Goal: Information Seeking & Learning: Learn about a topic

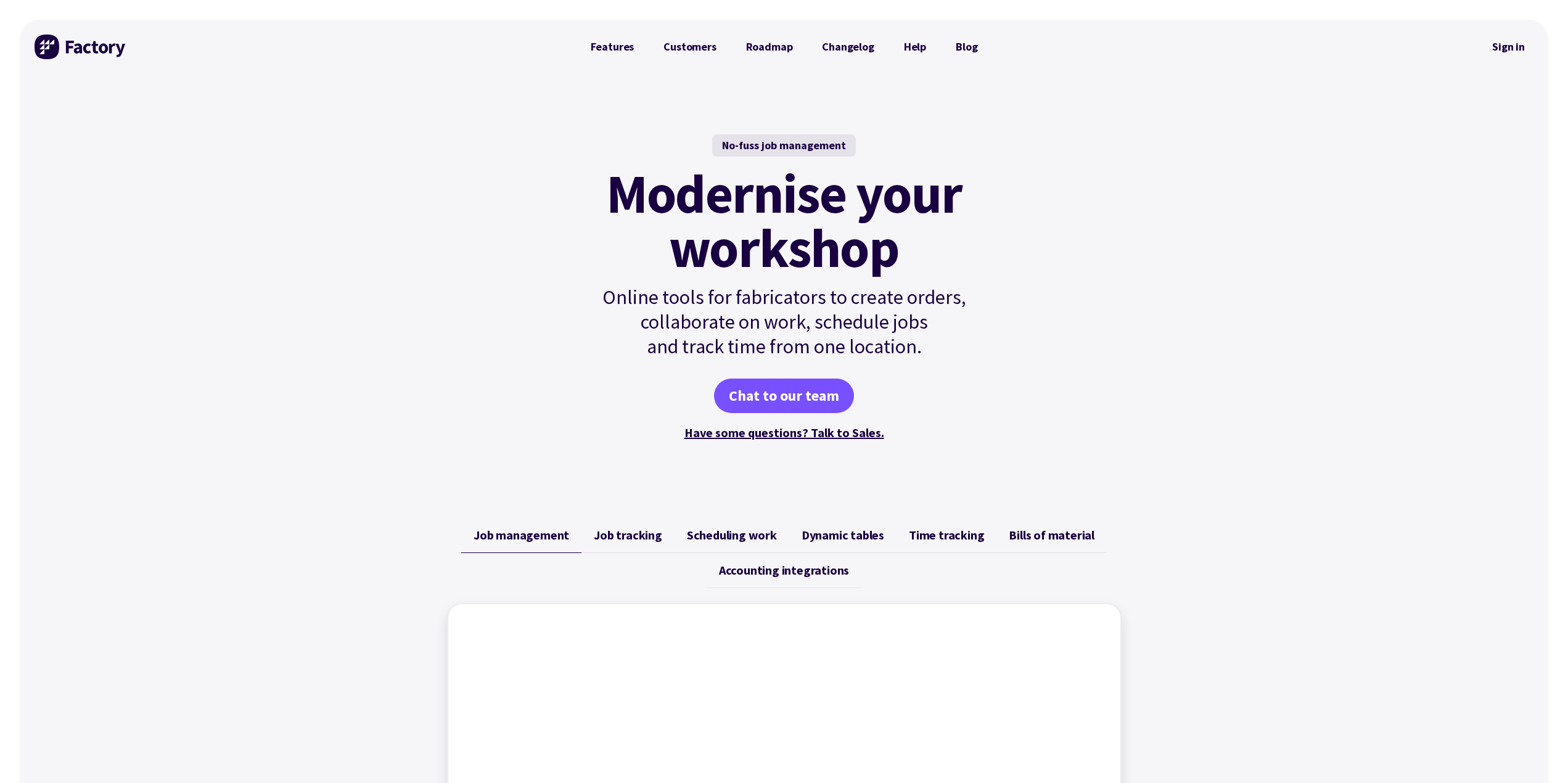
click at [620, 536] on span "Job tracking" at bounding box center [627, 535] width 68 height 15
click at [749, 538] on span "Scheduling work" at bounding box center [733, 535] width 90 height 15
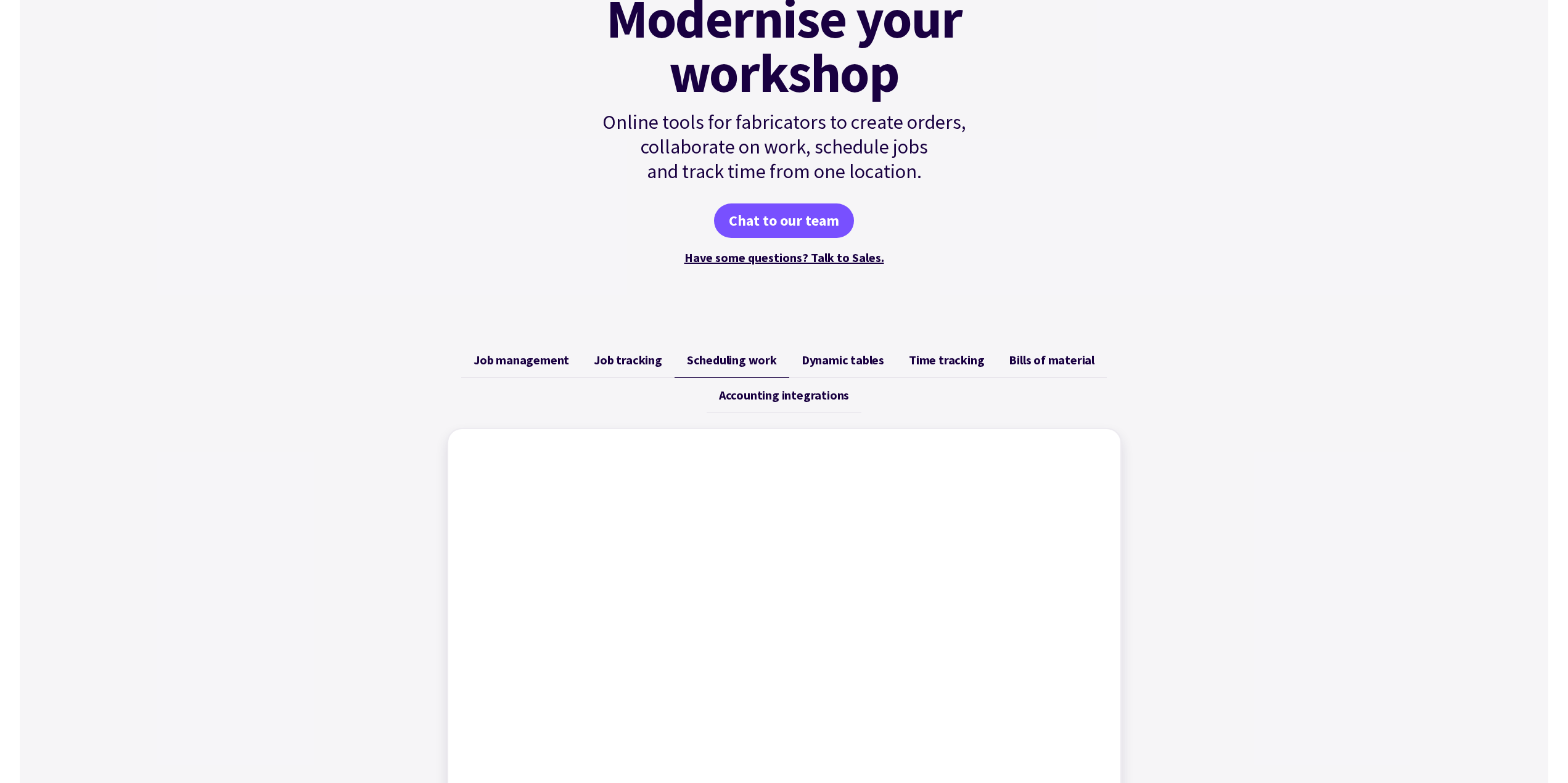
scroll to position [246, 0]
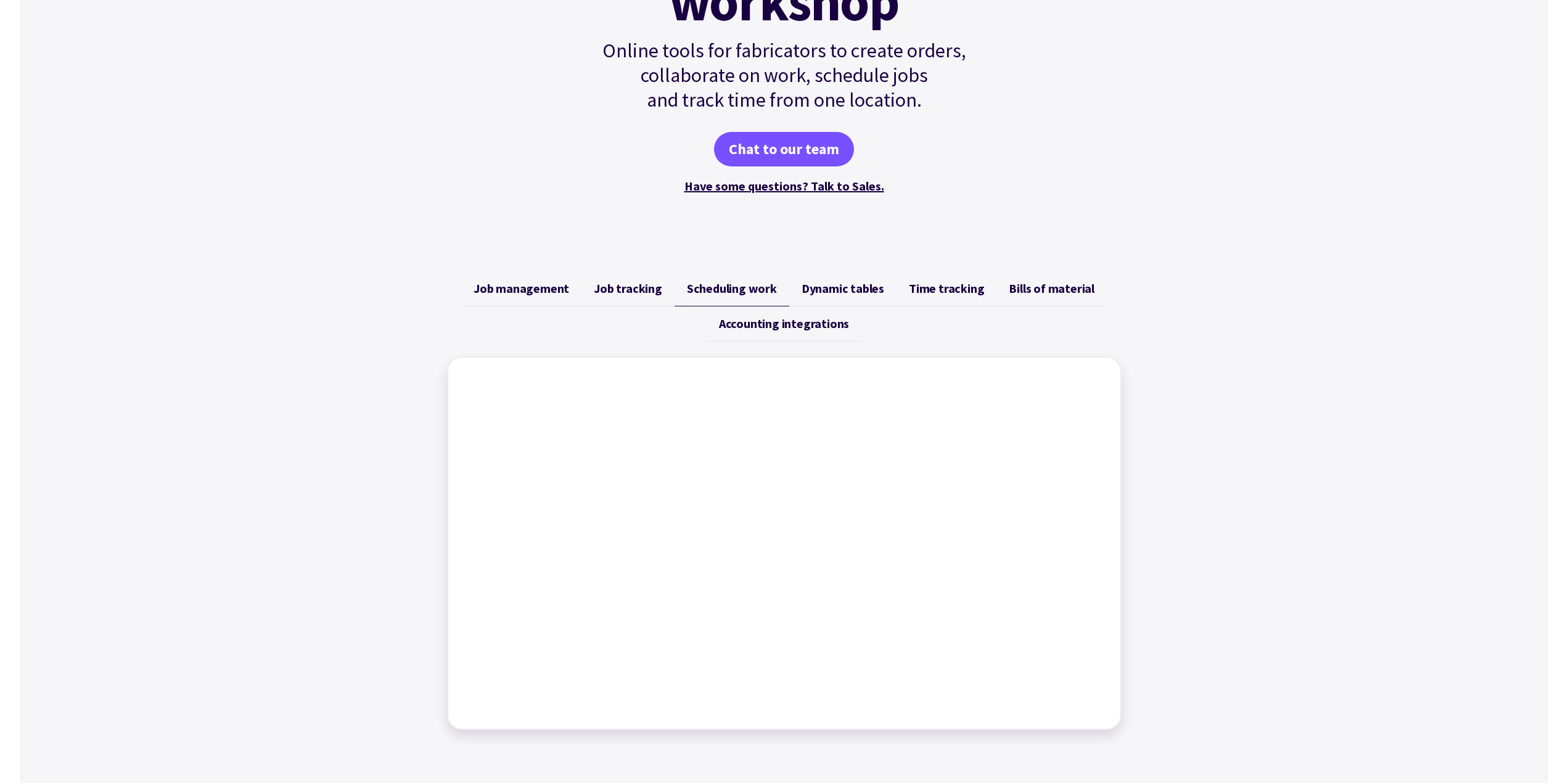
click at [539, 291] on span "Job management" at bounding box center [522, 288] width 96 height 15
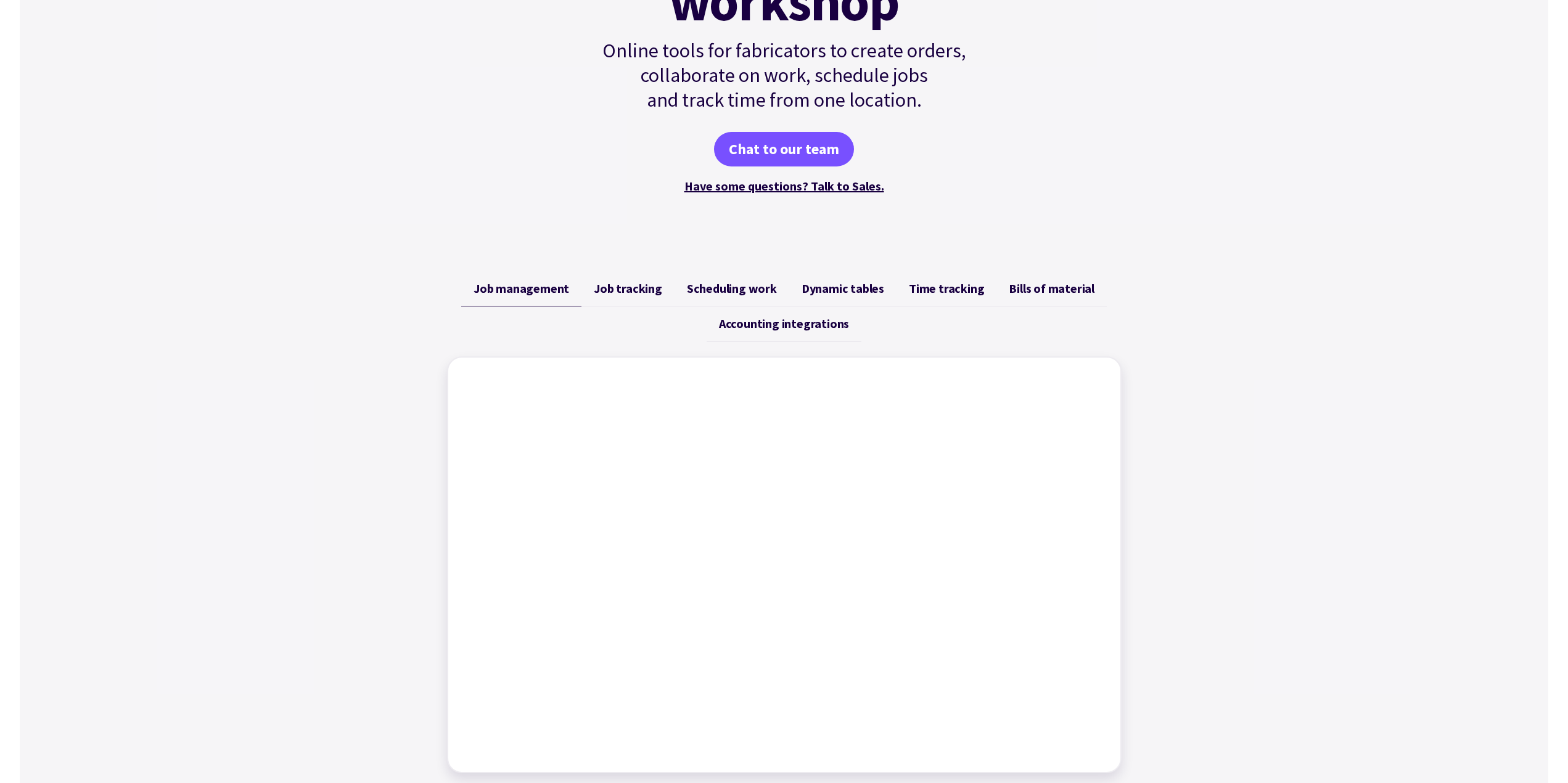
click at [642, 294] on span "Job tracking" at bounding box center [627, 288] width 68 height 15
click at [729, 285] on span "Scheduling work" at bounding box center [733, 288] width 90 height 15
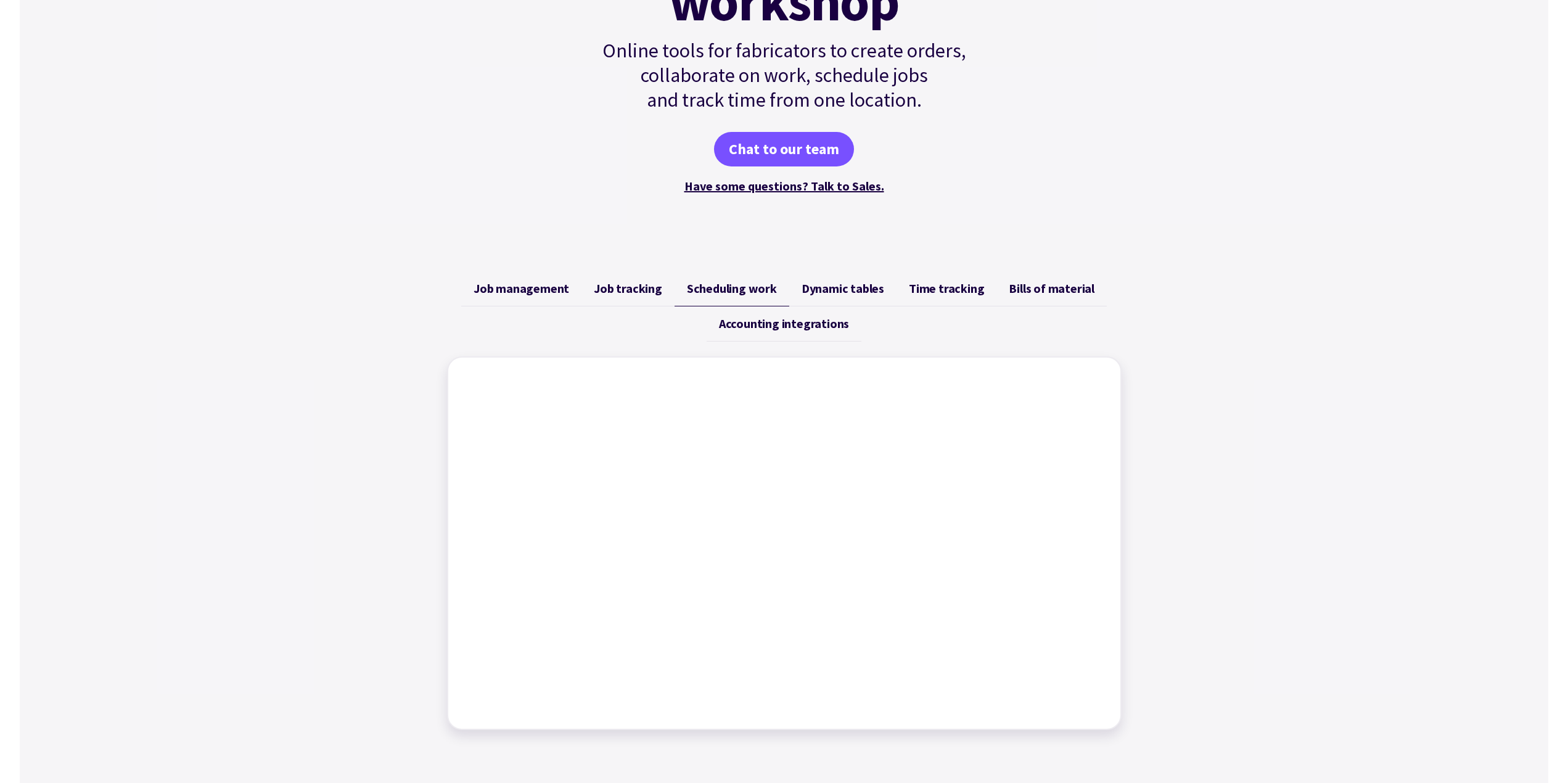
click at [852, 290] on span "Dynamic tables" at bounding box center [842, 288] width 82 height 15
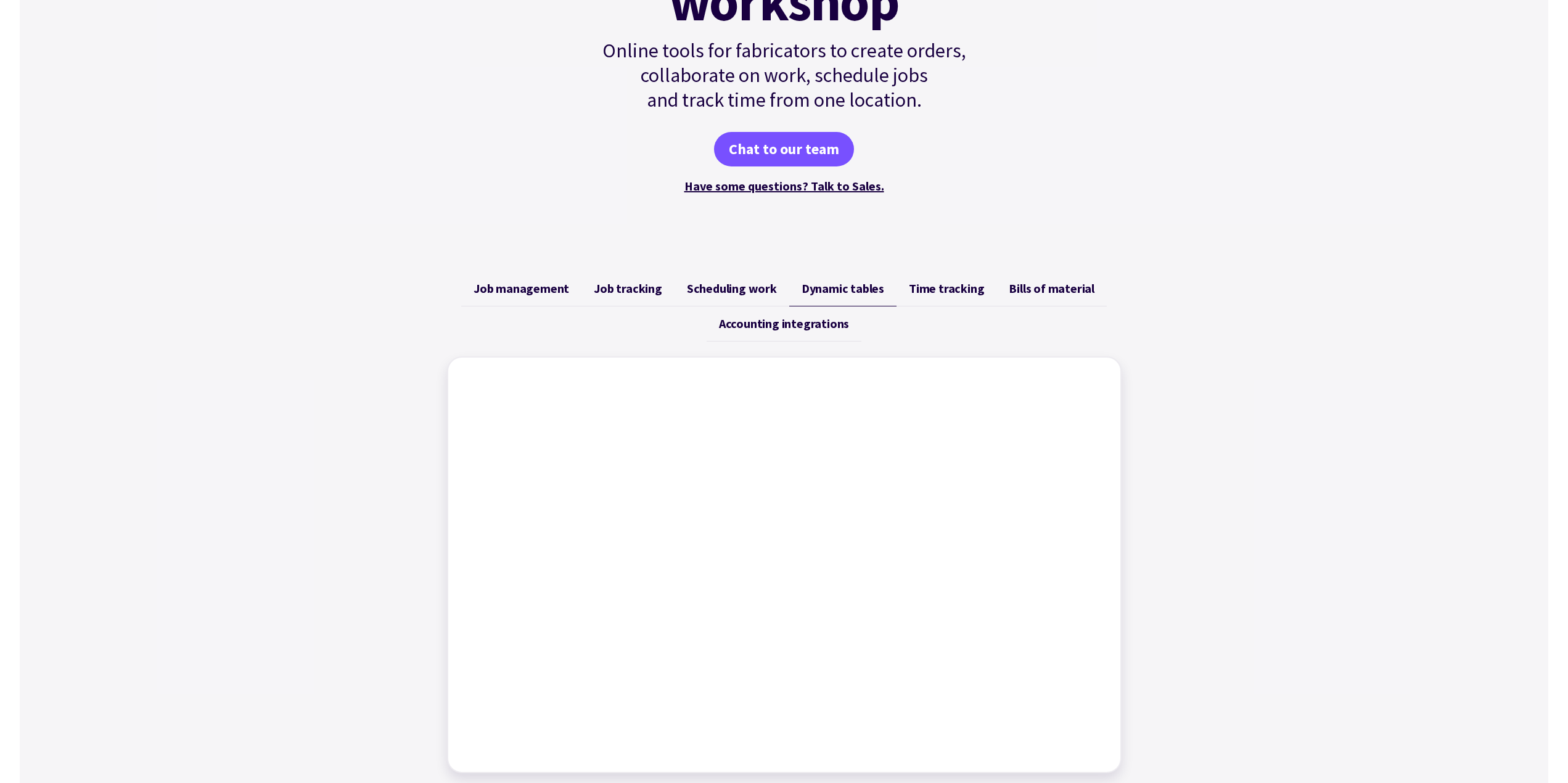
click at [931, 298] on link "Time tracking" at bounding box center [946, 289] width 100 height 35
click at [1037, 291] on span "Bills of material" at bounding box center [1052, 288] width 86 height 15
click at [640, 286] on span "Job tracking" at bounding box center [627, 288] width 68 height 15
click at [510, 292] on span "Job management" at bounding box center [522, 288] width 96 height 15
click at [793, 147] on link "Chat to our team" at bounding box center [784, 149] width 140 height 35
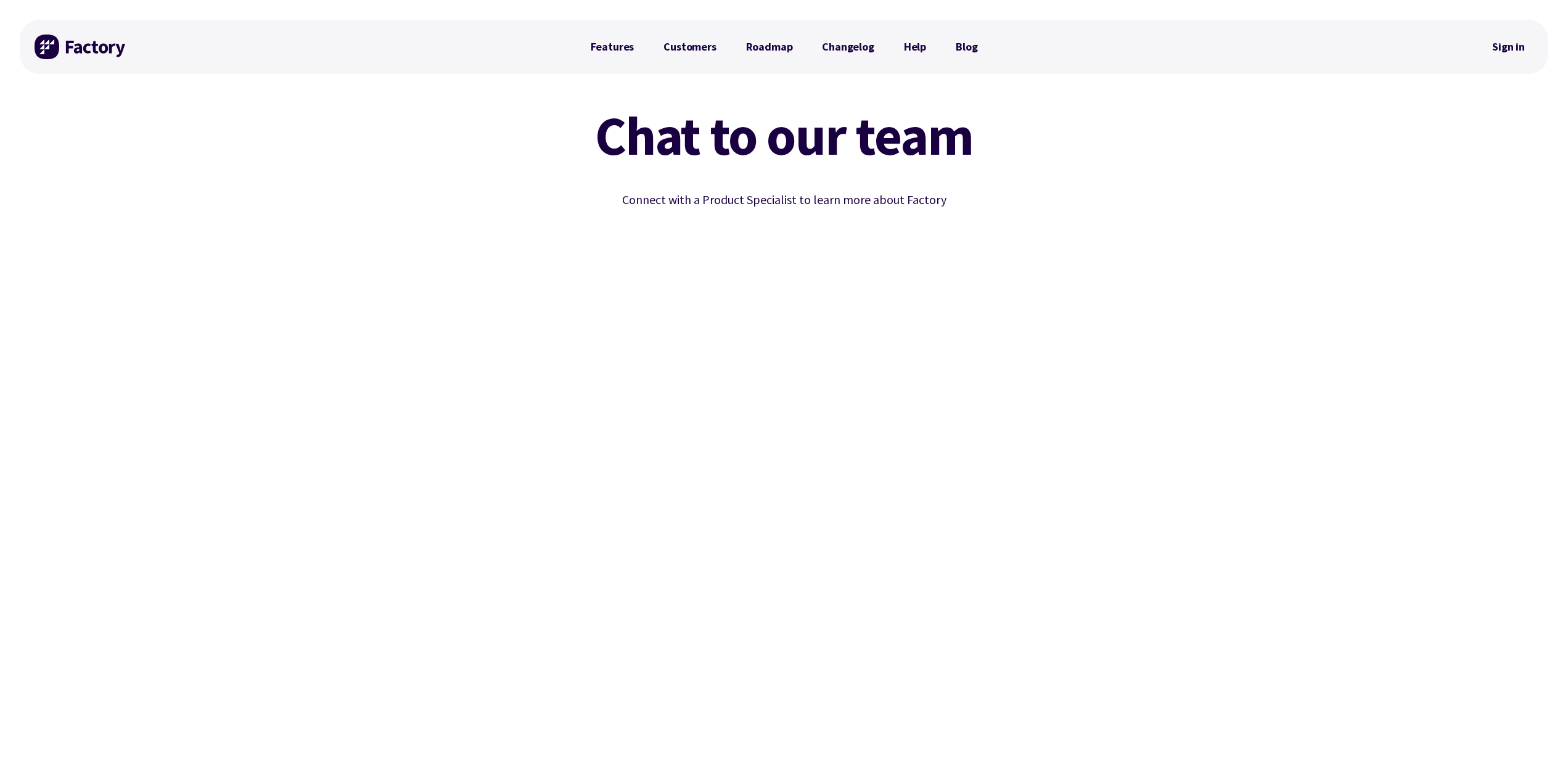
click at [46, 51] on img at bounding box center [81, 47] width 92 height 25
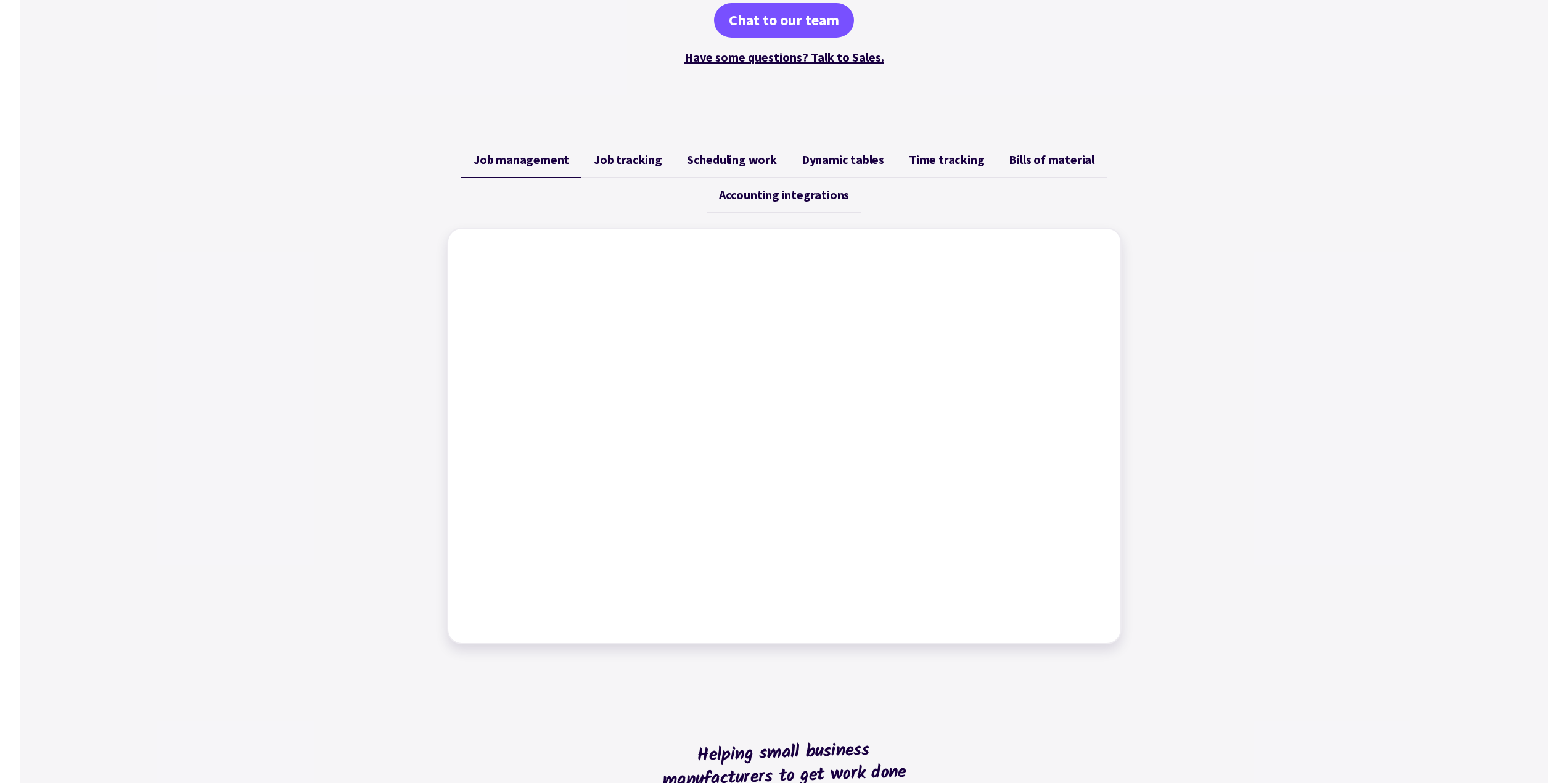
scroll to position [376, 0]
click at [641, 162] on span "Job tracking" at bounding box center [627, 159] width 68 height 15
click at [743, 161] on span "Scheduling work" at bounding box center [733, 159] width 90 height 15
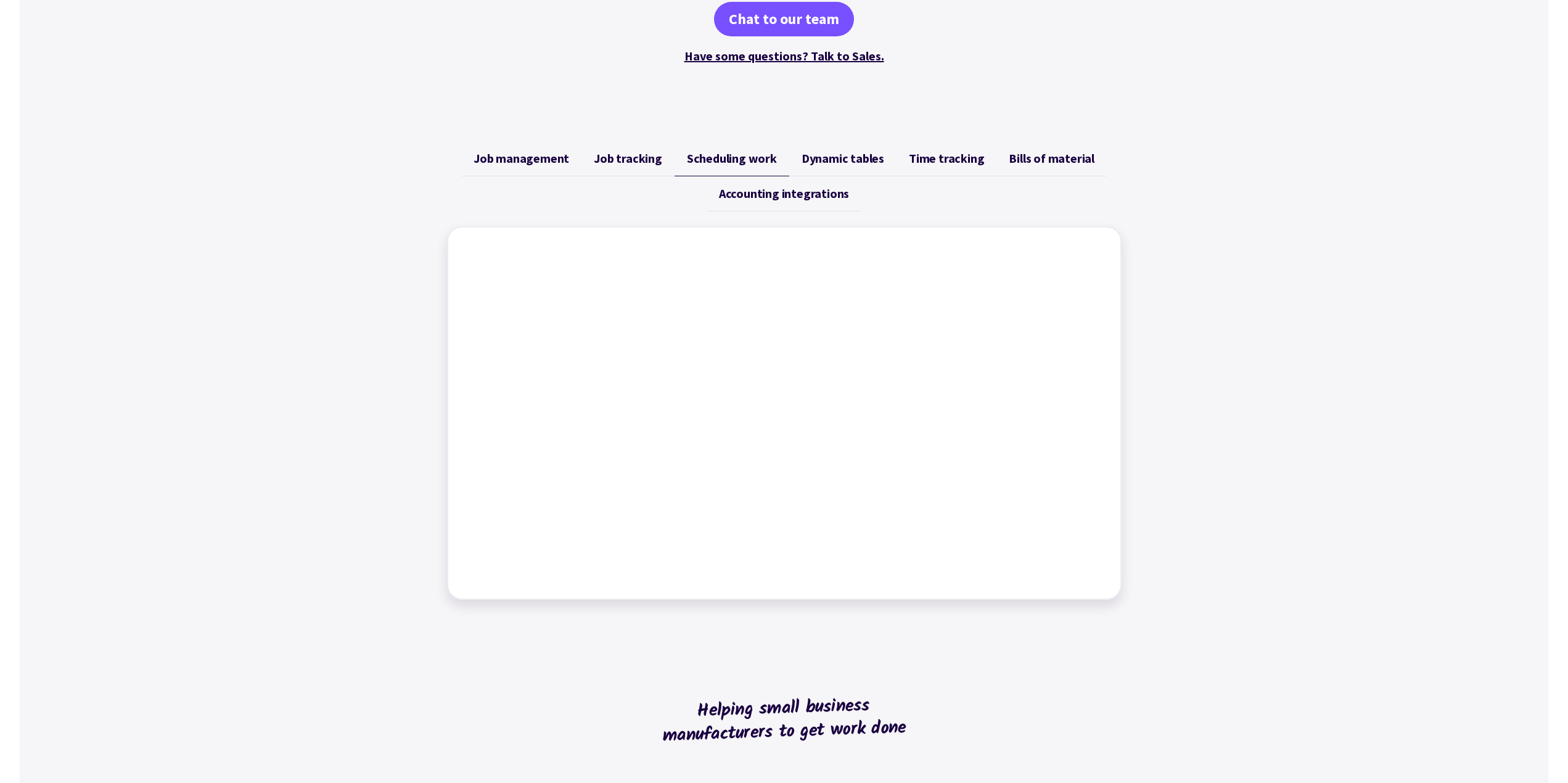
click at [870, 156] on span "Dynamic tables" at bounding box center [842, 159] width 82 height 15
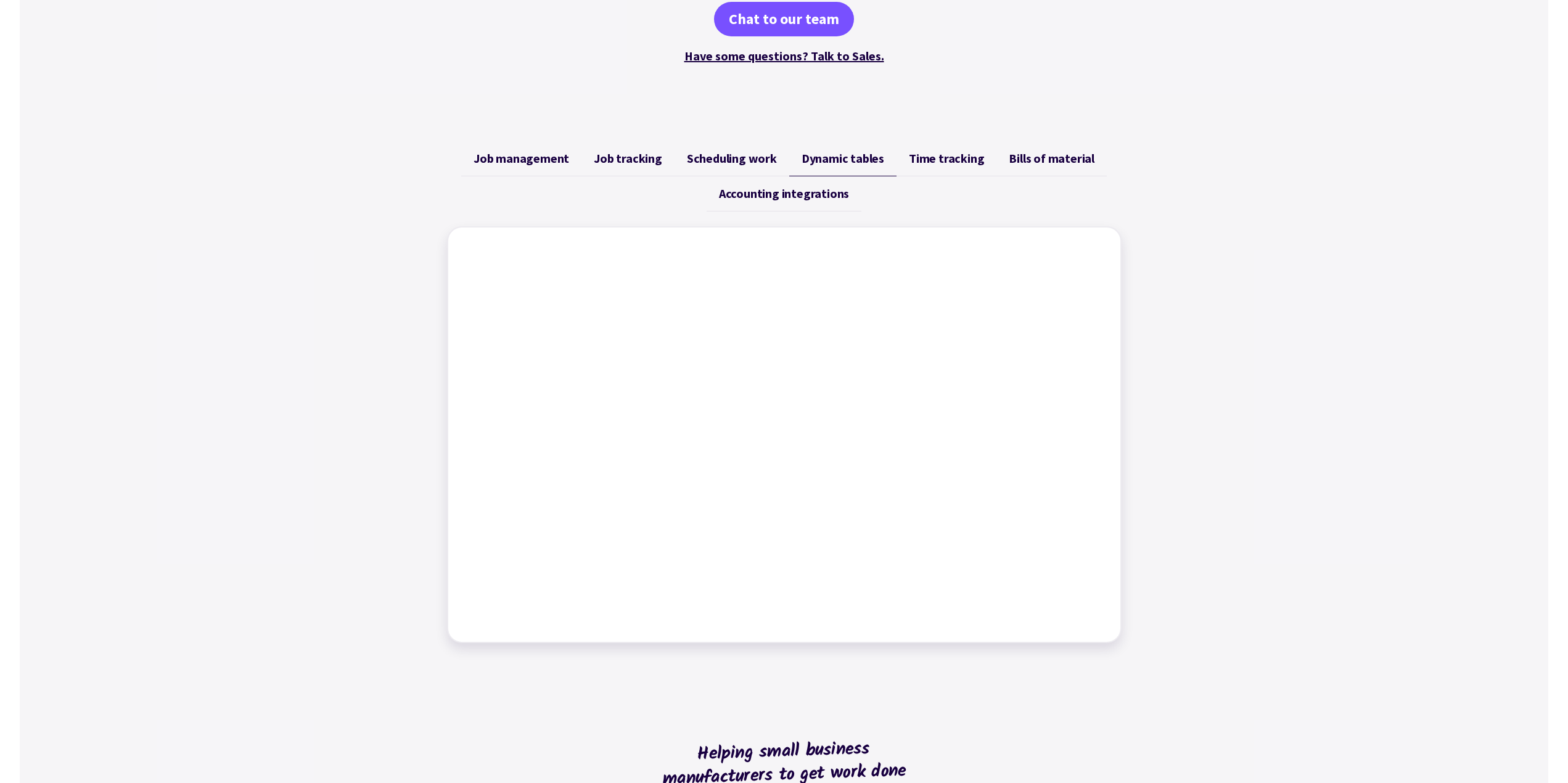
click at [945, 160] on span "Time tracking" at bounding box center [946, 159] width 75 height 15
click at [1044, 156] on span "Bills of material" at bounding box center [1052, 159] width 86 height 15
click at [788, 182] on link "Accounting integrations" at bounding box center [784, 194] width 155 height 35
click at [623, 158] on span "Job tracking" at bounding box center [627, 159] width 68 height 15
click at [712, 157] on span "Scheduling work" at bounding box center [733, 159] width 90 height 15
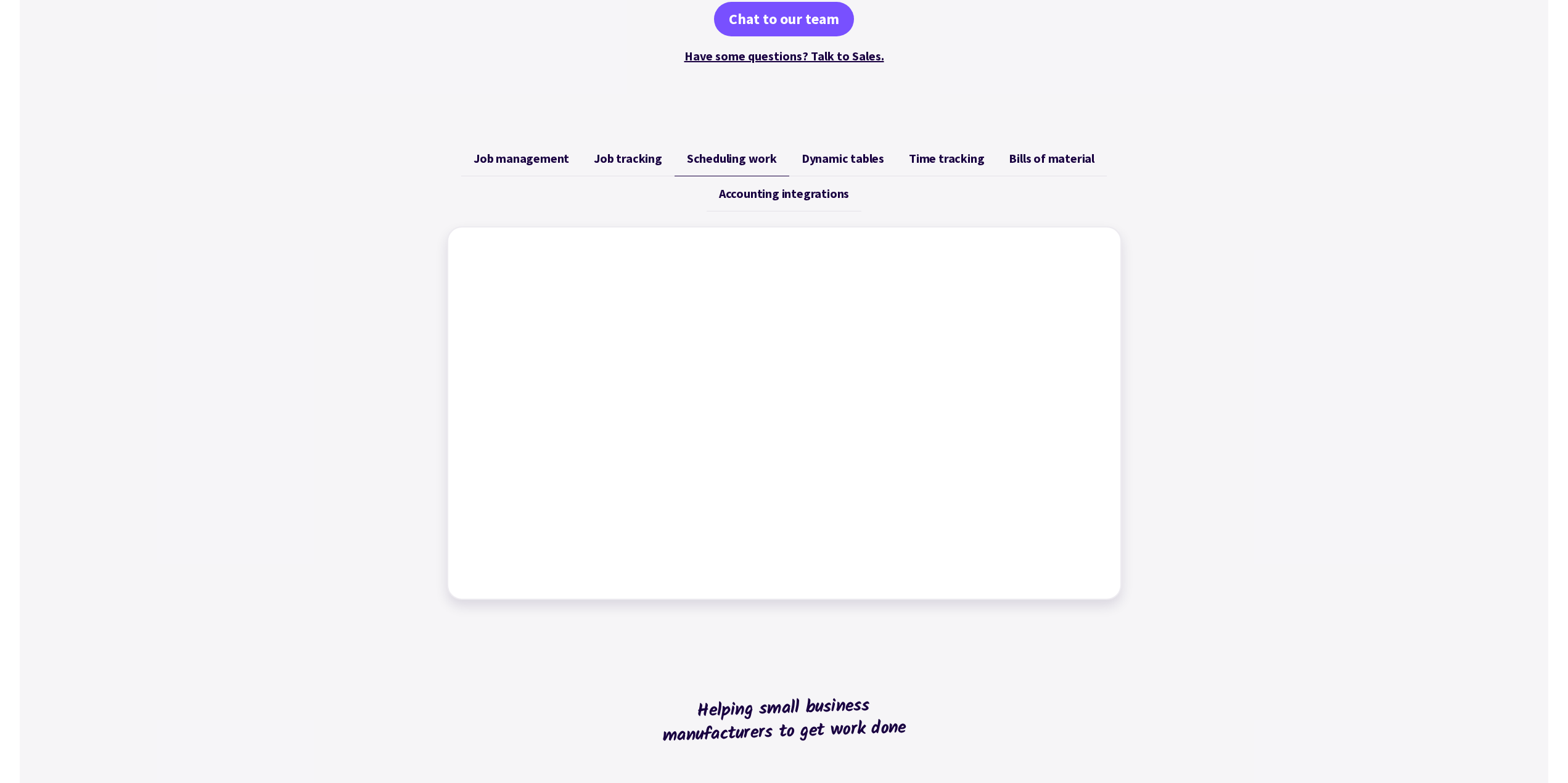
click at [624, 156] on span "Job tracking" at bounding box center [627, 159] width 68 height 15
